Goal: Check status: Check status

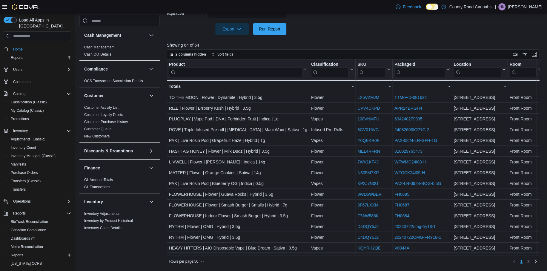
scroll to position [90, 0]
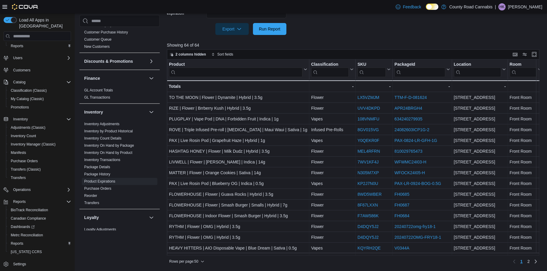
drag, startPoint x: 117, startPoint y: 153, endPoint x: 215, endPoint y: 103, distance: 109.7
click at [117, 153] on link "Inventory On Hand by Product" at bounding box center [108, 153] width 48 height 4
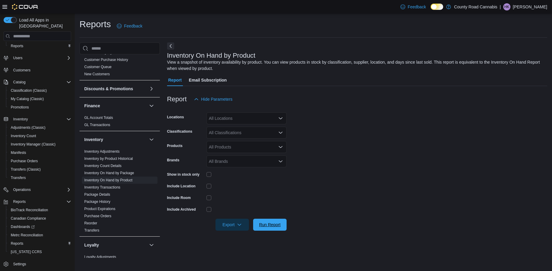
drag, startPoint x: 268, startPoint y: 221, endPoint x: 345, endPoint y: 12, distance: 223.1
click at [269, 221] on span "Run Report" at bounding box center [270, 225] width 26 height 12
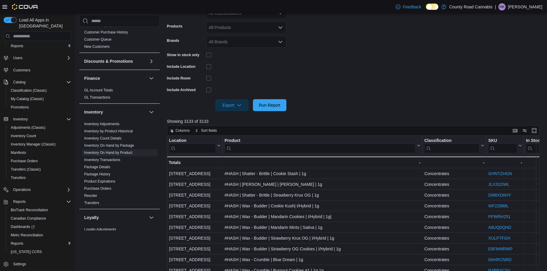
scroll to position [119, 0]
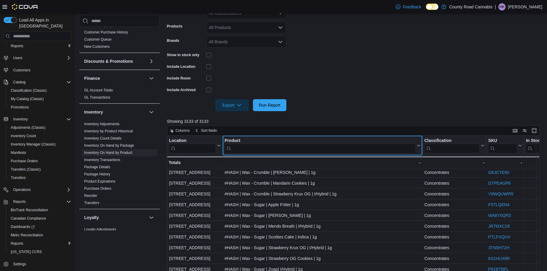
click at [268, 150] on input "search" at bounding box center [320, 149] width 191 height 10
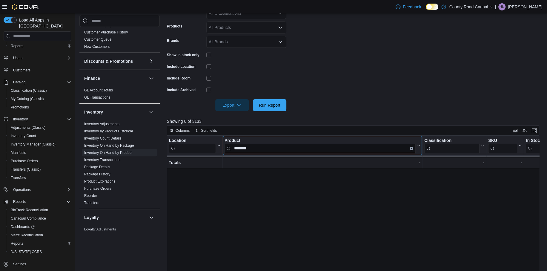
scroll to position [0, 0]
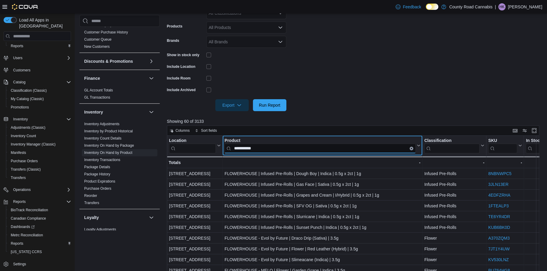
type input "**********"
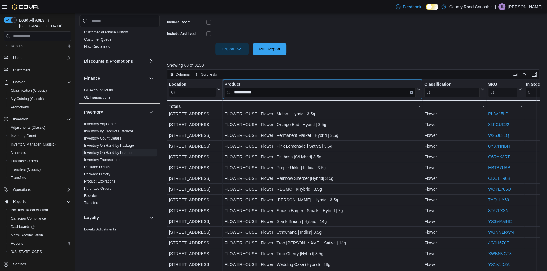
scroll to position [195, 0]
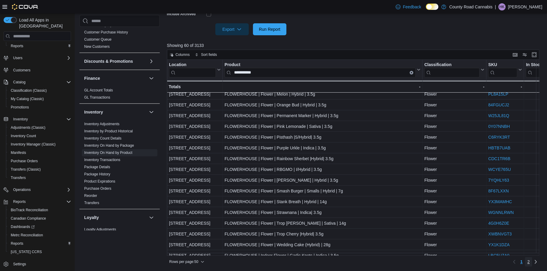
click at [530, 259] on span "2" at bounding box center [528, 262] width 2 height 6
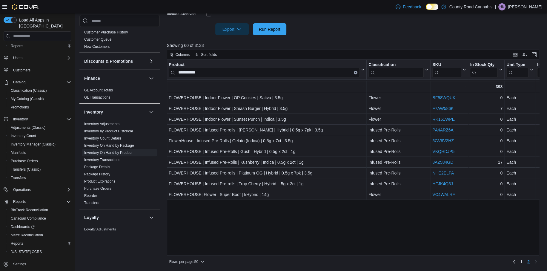
scroll to position [76, 0]
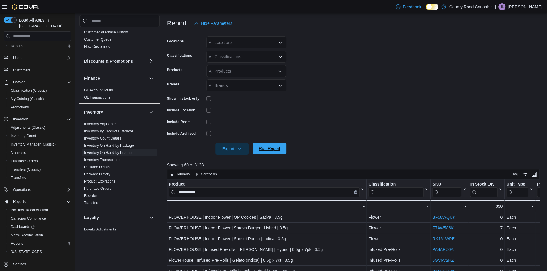
click at [283, 148] on span "Run Report" at bounding box center [270, 148] width 26 height 12
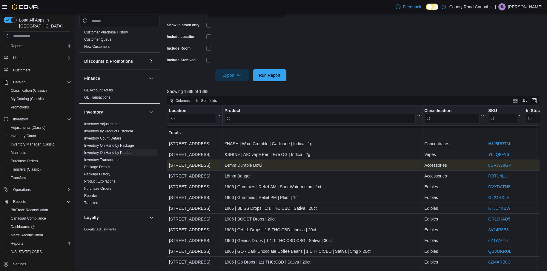
scroll to position [165, 0]
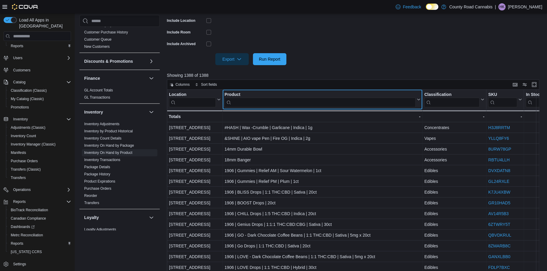
click at [249, 102] on input "search" at bounding box center [320, 103] width 191 height 10
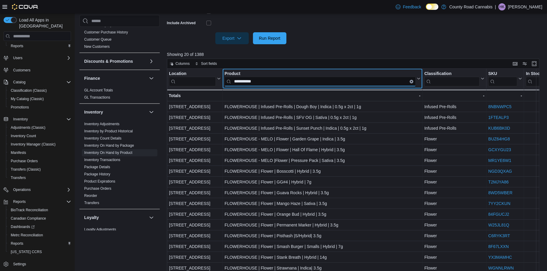
scroll to position [195, 0]
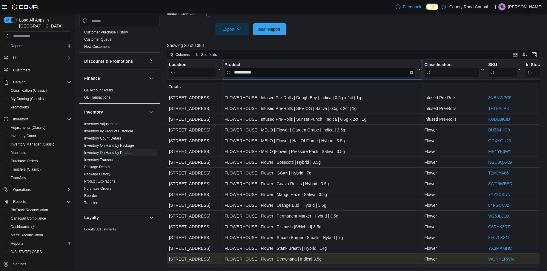
type input "**********"
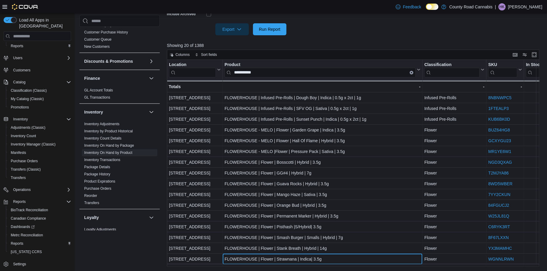
scroll to position [13, 0]
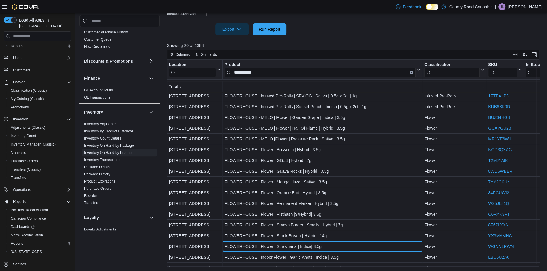
drag, startPoint x: 228, startPoint y: 263, endPoint x: 237, endPoint y: 265, distance: 9.4
click at [237, 265] on div "**********" at bounding box center [355, 163] width 376 height 206
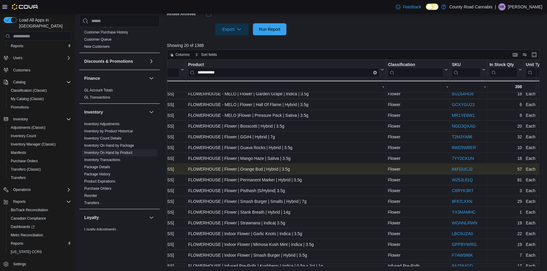
scroll to position [42, 36]
